Goal: Task Accomplishment & Management: Use online tool/utility

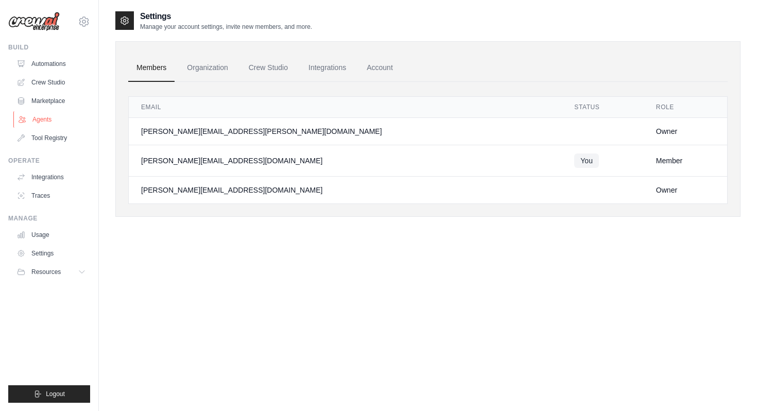
click at [46, 121] on link "Agents" at bounding box center [52, 119] width 78 height 16
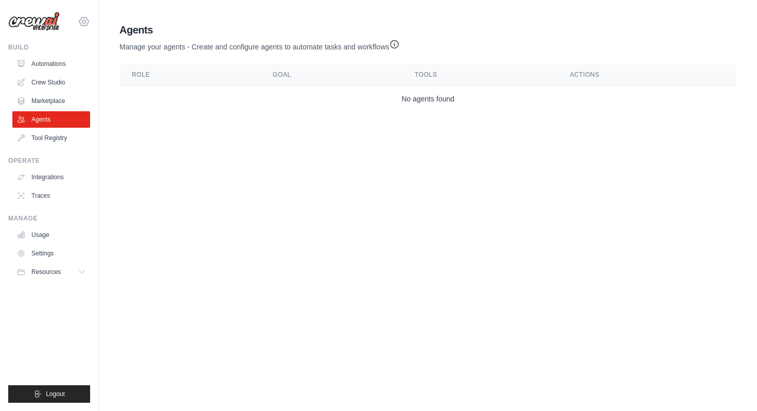
click at [84, 21] on icon at bounding box center [84, 21] width 12 height 12
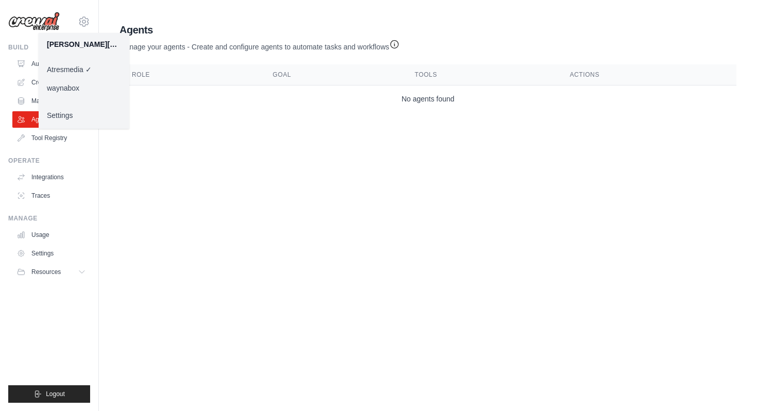
click at [72, 89] on link "waynabox" at bounding box center [84, 88] width 91 height 19
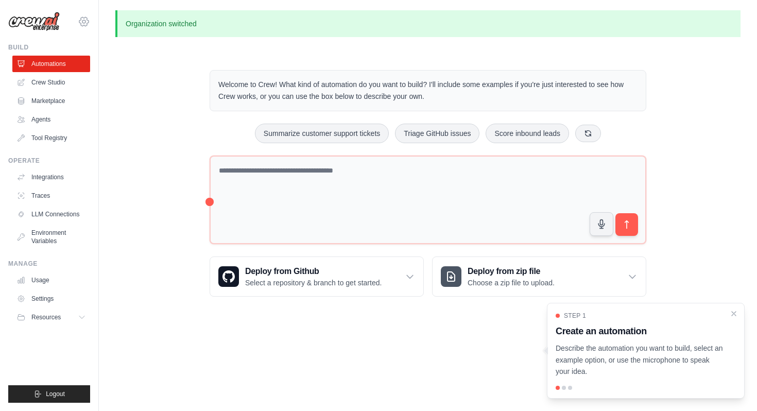
click at [85, 24] on icon at bounding box center [84, 21] width 12 height 12
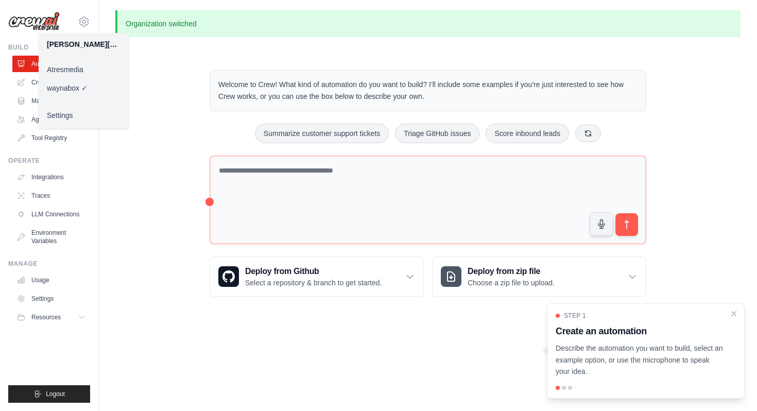
click at [71, 71] on link "Atresmedia" at bounding box center [84, 69] width 91 height 19
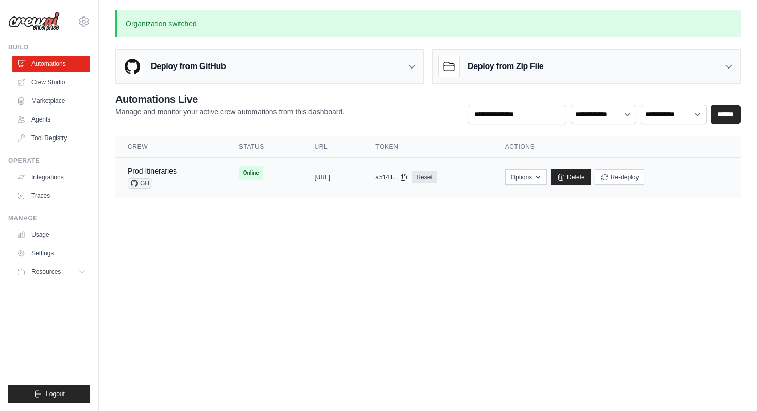
click at [164, 178] on div "GH" at bounding box center [152, 183] width 49 height 10
